Goal: Information Seeking & Learning: Learn about a topic

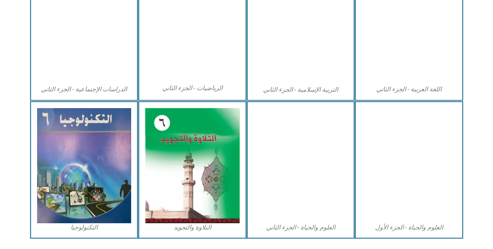
scroll to position [430, 0]
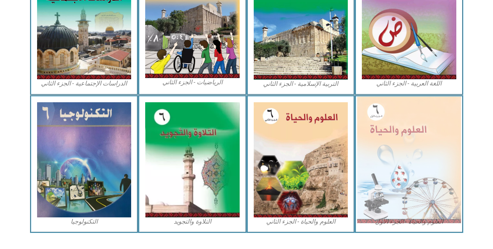
click at [391, 182] on img at bounding box center [409, 159] width 104 height 127
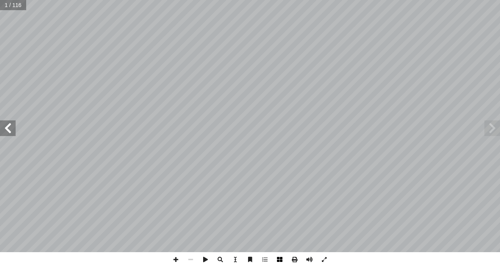
click at [280, 259] on span at bounding box center [279, 259] width 15 height 15
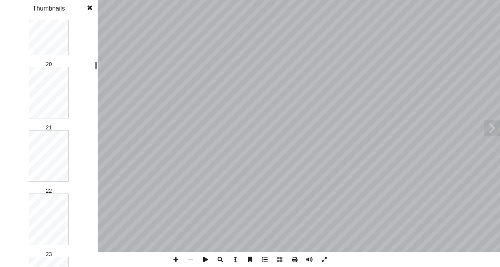
click at [91, 67] on div "1 2 3 4 5 6 7 8 9 10 11 12 13 14 15 16 17 18 19 20 21 22 23 24 25 26 27 28 29 3…" at bounding box center [49, 143] width 98 height 247
click at [97, 89] on div at bounding box center [96, 85] width 3 height 8
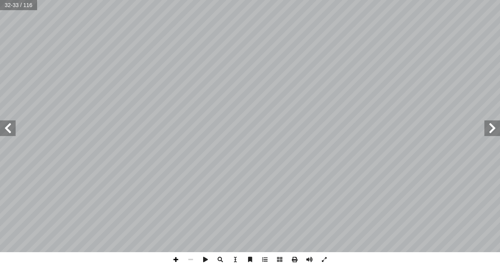
click at [175, 261] on span at bounding box center [175, 259] width 15 height 15
click at [190, 259] on span at bounding box center [190, 259] width 15 height 15
click at [4, 127] on span at bounding box center [8, 128] width 16 height 16
click at [175, 259] on span at bounding box center [175, 259] width 15 height 15
